Goal: Transaction & Acquisition: Subscribe to service/newsletter

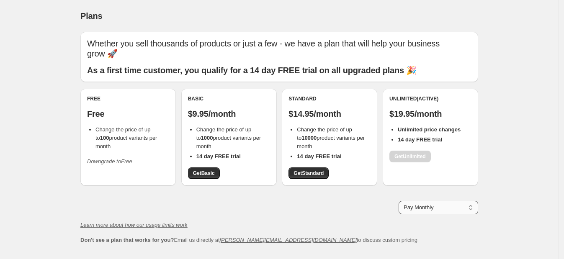
click at [473, 212] on select "Pay Monthly Pay Yearly (Save 16%)" at bounding box center [439, 207] width 80 height 13
